Goal: Find contact information: Find contact information

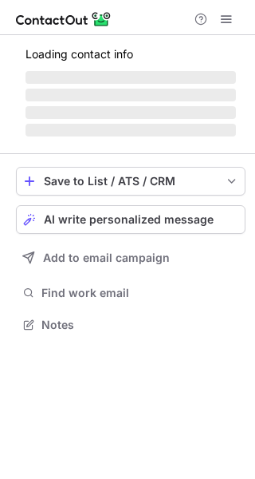
scroll to position [349, 255]
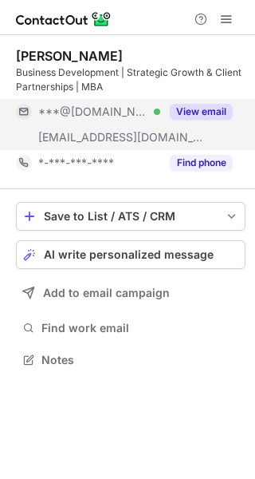
click at [204, 106] on button "View email" at bounding box center [201, 112] width 63 height 16
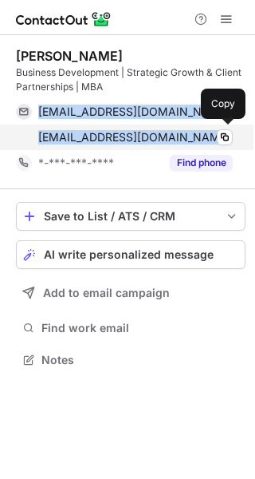
drag, startPoint x: 37, startPoint y: 111, endPoint x: 187, endPoint y: 133, distance: 152.4
click at [187, 133] on div "fransoosthuizen@gmail.com Verified Copy oosthuizenf@region7aaa.org Copy" at bounding box center [124, 124] width 217 height 51
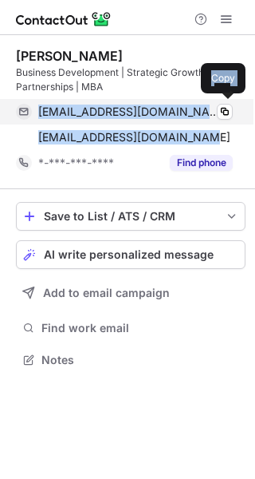
copy div "fransoosthuizen@gmail.com Verified Copy oosthuizenf@region7aaa.org"
